Goal: Task Accomplishment & Management: Manage account settings

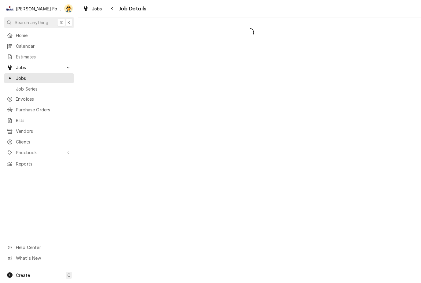
click at [289, 53] on div "Dynamic Content Wrapper" at bounding box center [249, 149] width 343 height 265
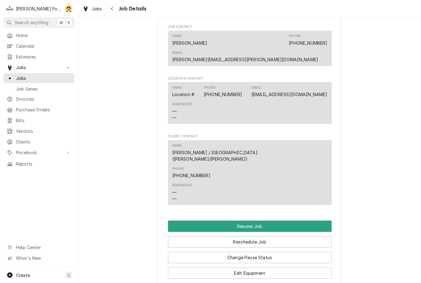
scroll to position [623, 0]
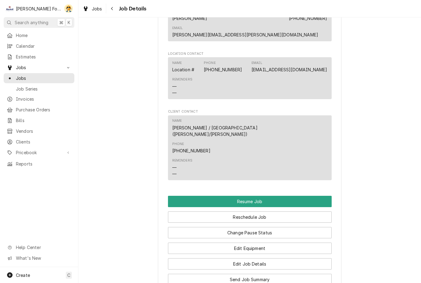
click at [260, 211] on button "Reschedule Job" at bounding box center [250, 216] width 164 height 11
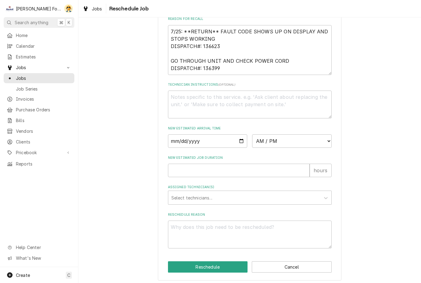
scroll to position [194, 0]
click at [218, 193] on div "Assigned Technician(s)" at bounding box center [244, 198] width 146 height 11
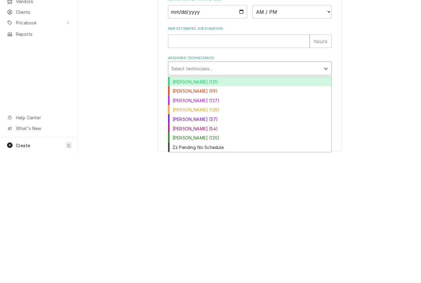
click at [195, 244] on div "[PERSON_NAME] (37)" at bounding box center [249, 248] width 163 height 9
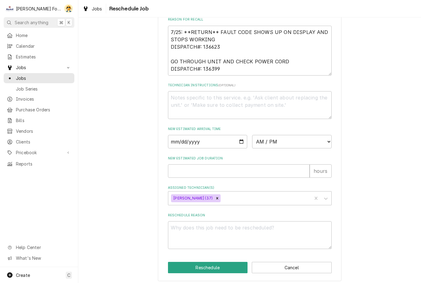
click at [205, 267] on button "Reschedule" at bounding box center [208, 267] width 80 height 11
type textarea "x"
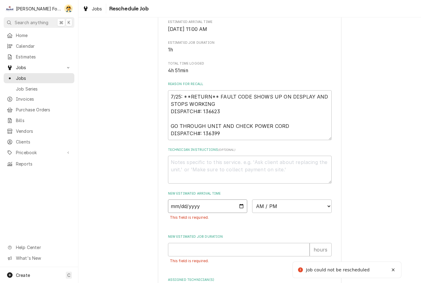
click at [216, 201] on input "Date" at bounding box center [208, 205] width 80 height 13
type input "2025-09-22"
type textarea "x"
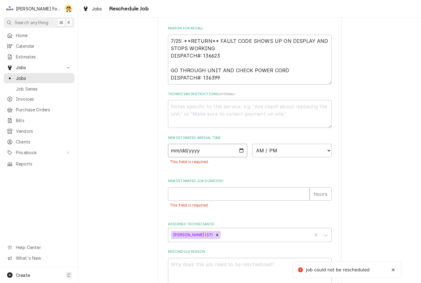
scroll to position [190, 0]
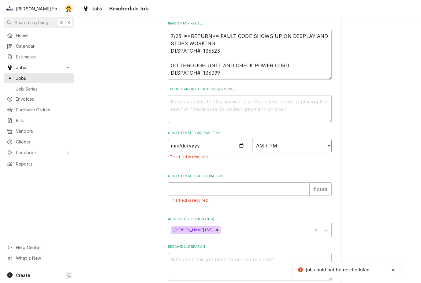
click at [322, 142] on select "AM / PM 6:00 AM 6:15 AM 6:30 AM 6:45 AM 7:00 AM 7:15 AM 7:30 AM 7:45 AM 8:00 AM…" at bounding box center [292, 145] width 80 height 13
select select "11:45:00"
type textarea "x"
click at [225, 184] on input "New Estimated Job Duration" at bounding box center [239, 188] width 142 height 13
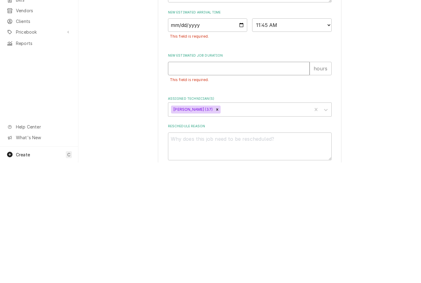
type input "1"
type textarea "x"
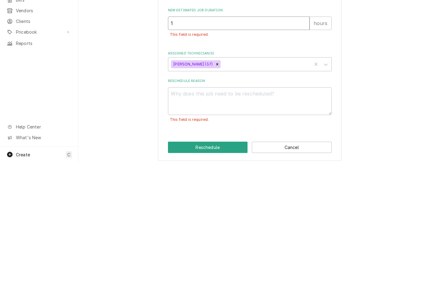
type input "1"
click at [234, 208] on textarea "Reschedule Reason" at bounding box center [250, 222] width 164 height 28
type textarea "x"
type textarea "Pa"
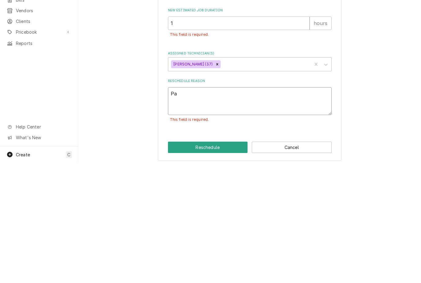
type textarea "x"
type textarea "Par"
type textarea "x"
type textarea "Part"
type textarea "x"
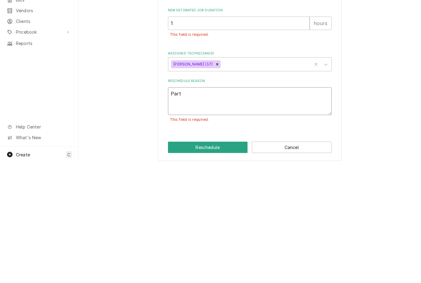
type textarea "Parts"
type textarea "x"
type textarea "Parts"
type textarea "x"
type textarea "Parts i"
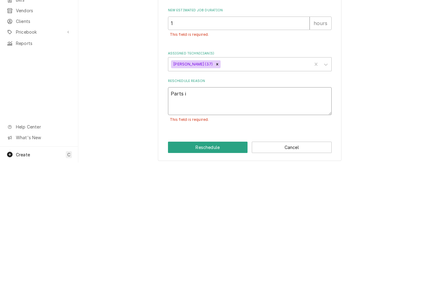
type textarea "x"
type textarea "Parts in"
type textarea "x"
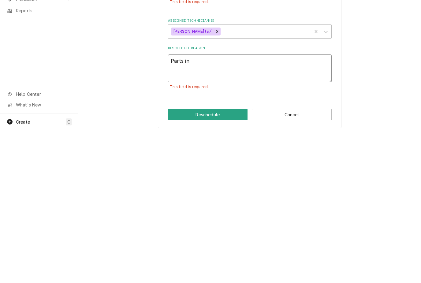
type textarea "Parts in"
click at [205, 262] on button "Reschedule" at bounding box center [208, 267] width 80 height 11
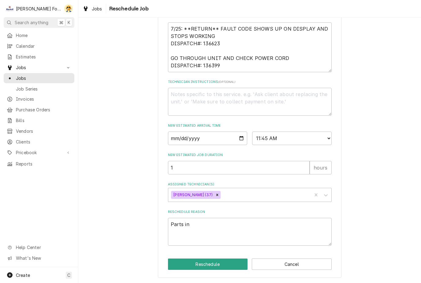
scroll to position [194, 0]
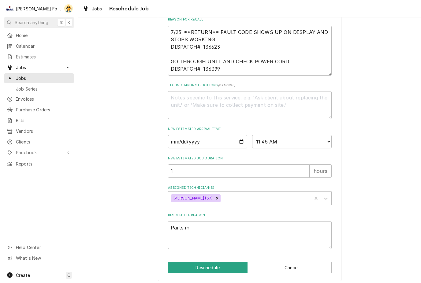
type textarea "x"
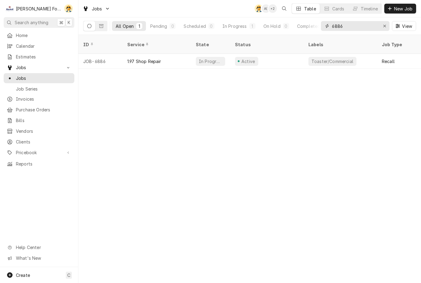
click at [382, 27] on div "Erase input" at bounding box center [384, 26] width 6 height 6
type input "7045"
click at [250, 58] on div "Parts Received" at bounding box center [257, 61] width 33 height 6
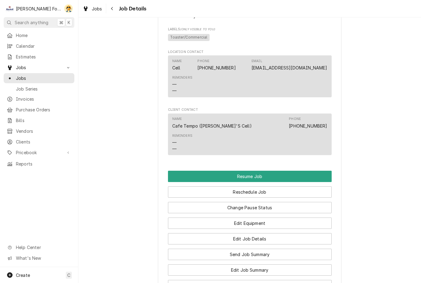
scroll to position [496, 0]
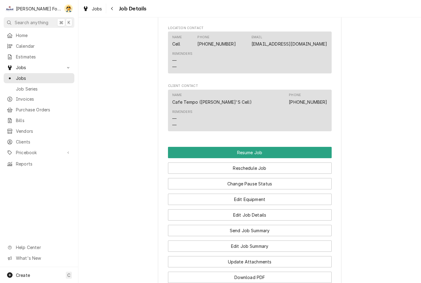
click at [254, 170] on button "Reschedule Job" at bounding box center [250, 167] width 164 height 11
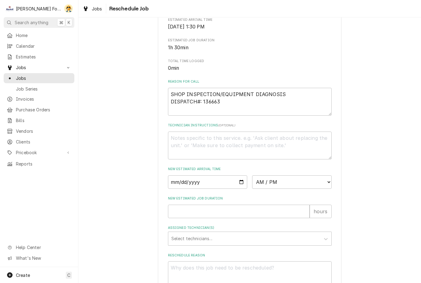
scroll to position [162, 0]
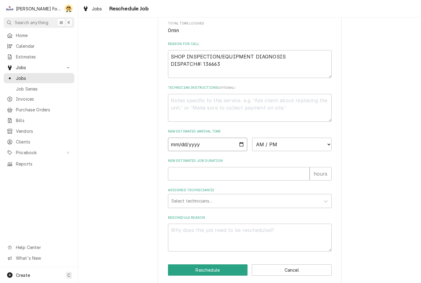
click at [198, 144] on input "Date" at bounding box center [208, 144] width 80 height 13
type input "[DATE]"
type textarea "x"
click at [295, 149] on select "AM / PM 6:00 AM 6:15 AM 6:30 AM 6:45 AM 7:00 AM 7:15 AM 7:30 AM 7:45 AM 8:00 AM…" at bounding box center [292, 144] width 80 height 13
select select "13:15:00"
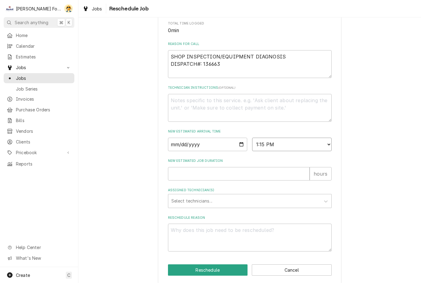
type textarea "x"
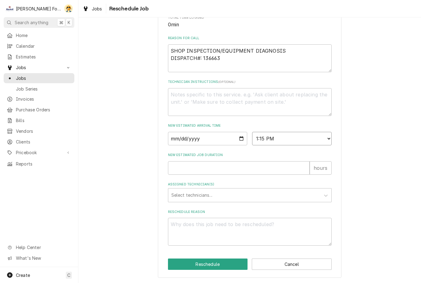
scroll to position [172, 0]
click at [197, 167] on input "New Estimated Job Duration" at bounding box center [239, 167] width 142 height 13
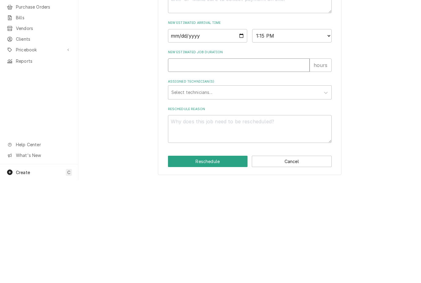
type input "1"
type textarea "x"
type input "1"
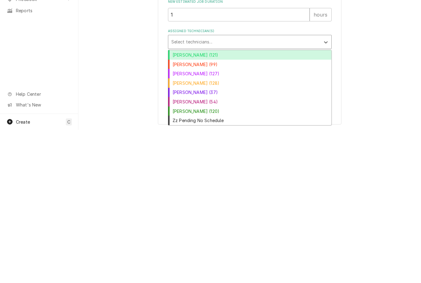
click at [194, 241] on div "Jose DeMelo (37)" at bounding box center [249, 245] width 163 height 9
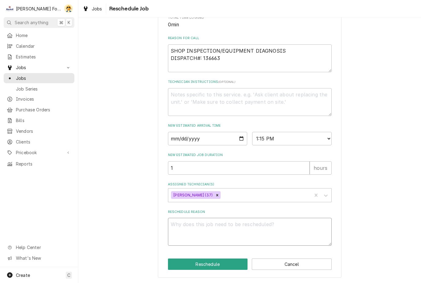
click at [217, 227] on textarea "Reschedule Reason" at bounding box center [250, 232] width 164 height 28
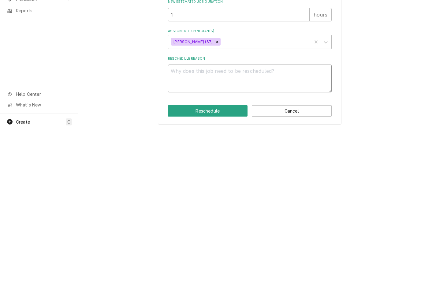
type textarea "x"
type textarea "Pa"
type textarea "x"
type textarea "Part"
type textarea "x"
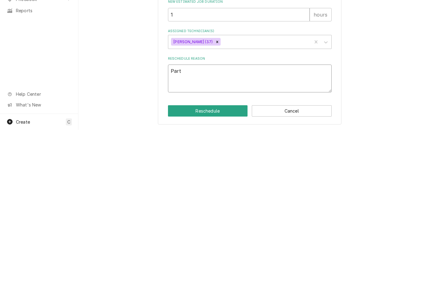
type textarea "Parts"
type textarea "x"
type textarea "Parts"
type textarea "x"
type textarea "Parts i"
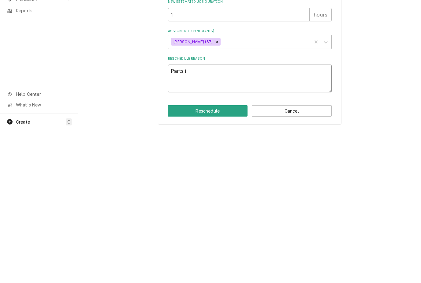
type textarea "x"
type textarea "Parts in"
type textarea "x"
type textarea "Parts in"
click at [210, 258] on button "Reschedule" at bounding box center [208, 263] width 80 height 11
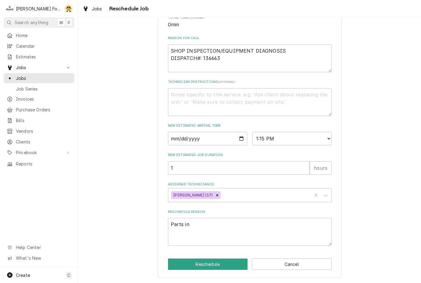
type textarea "x"
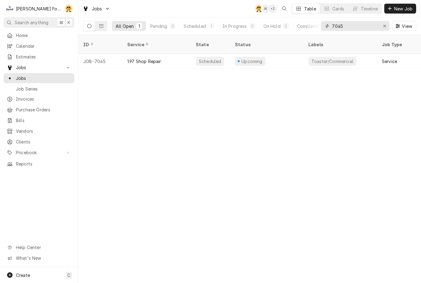
click at [364, 25] on input "7045" at bounding box center [355, 26] width 46 height 10
type input "7046"
click at [273, 54] on div "Parts Received" at bounding box center [266, 61] width 73 height 15
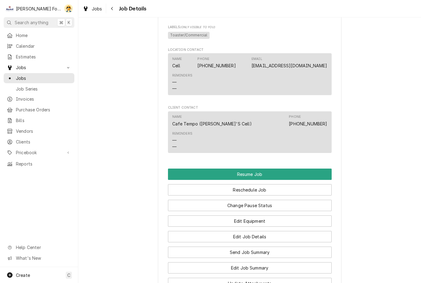
scroll to position [495, 0]
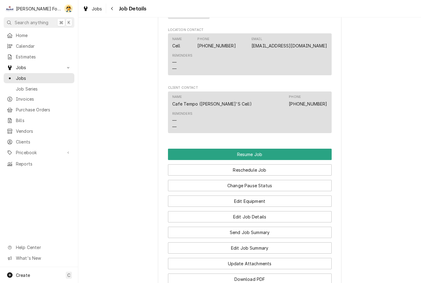
click at [254, 167] on button "Reschedule Job" at bounding box center [250, 169] width 164 height 11
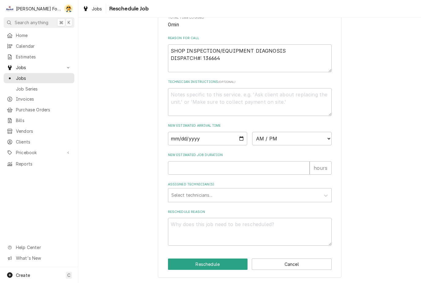
scroll to position [172, 0]
click at [197, 143] on input "Date" at bounding box center [208, 138] width 80 height 13
type input "2025-09-22"
type textarea "x"
click at [302, 139] on select "AM / PM 6:00 AM 6:15 AM 6:30 AM 6:45 AM 7:00 AM 7:15 AM 7:30 AM 7:45 AM 8:00 AM…" at bounding box center [292, 138] width 80 height 13
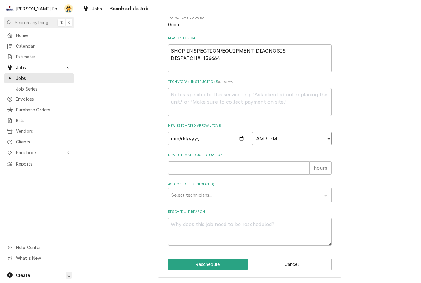
select select "14:45:00"
type textarea "x"
click at [212, 163] on input "New Estimated Job Duration" at bounding box center [239, 167] width 142 height 13
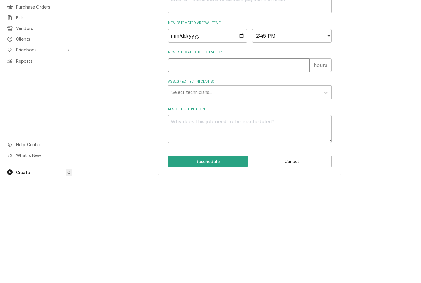
type input "1"
type textarea "x"
type input "1"
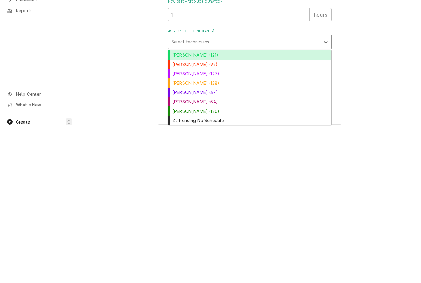
click at [196, 241] on div "Jose DeMelo (37)" at bounding box center [249, 245] width 163 height 9
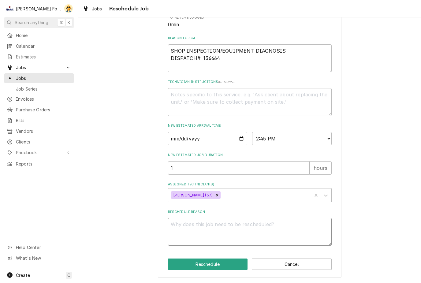
click at [227, 230] on textarea "Reschedule Reason" at bounding box center [250, 232] width 164 height 28
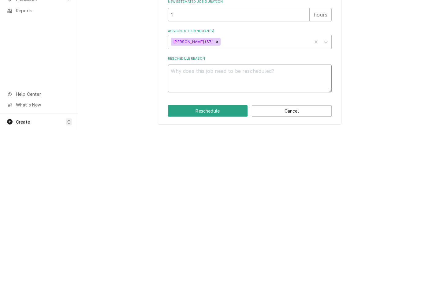
type textarea "x"
type textarea "Pa"
type textarea "x"
type textarea "Par"
type textarea "x"
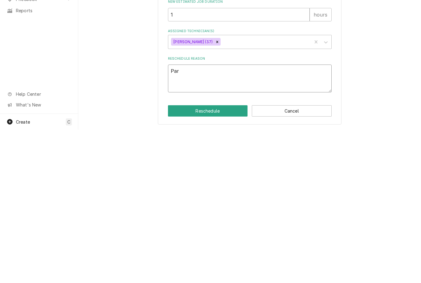
type textarea "Part"
type textarea "x"
type textarea "Parts"
type textarea "x"
type textarea "Parts"
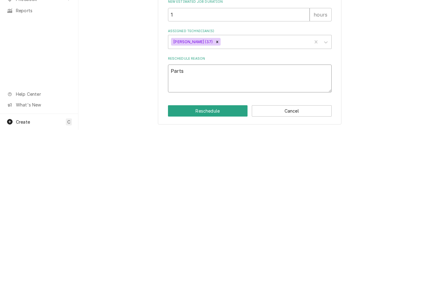
type textarea "x"
type textarea "Parts i"
type textarea "x"
type textarea "Parts in"
click at [211, 258] on button "Reschedule" at bounding box center [208, 263] width 80 height 11
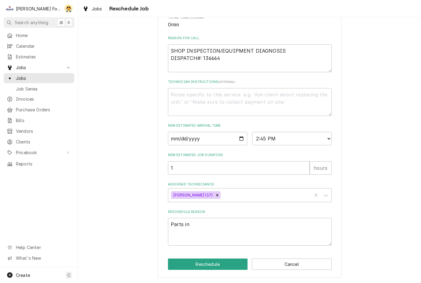
type textarea "x"
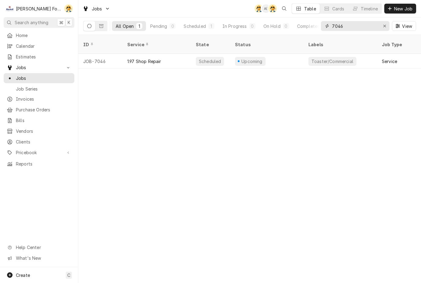
click at [383, 22] on button "Erase input" at bounding box center [385, 26] width 10 height 10
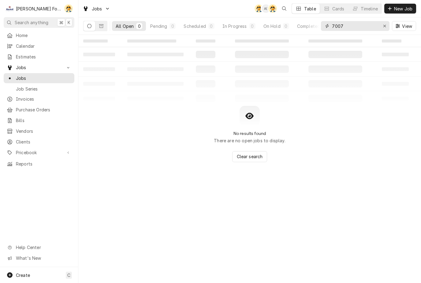
click at [358, 25] on input "7007" at bounding box center [355, 26] width 46 height 10
type input "7"
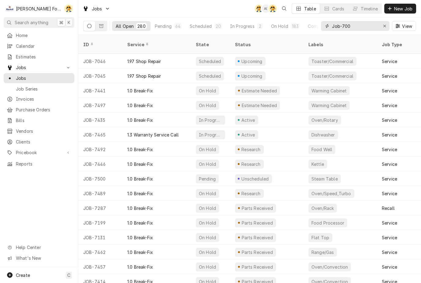
type input "Job-7007"
